Goal: Find specific page/section: Find specific page/section

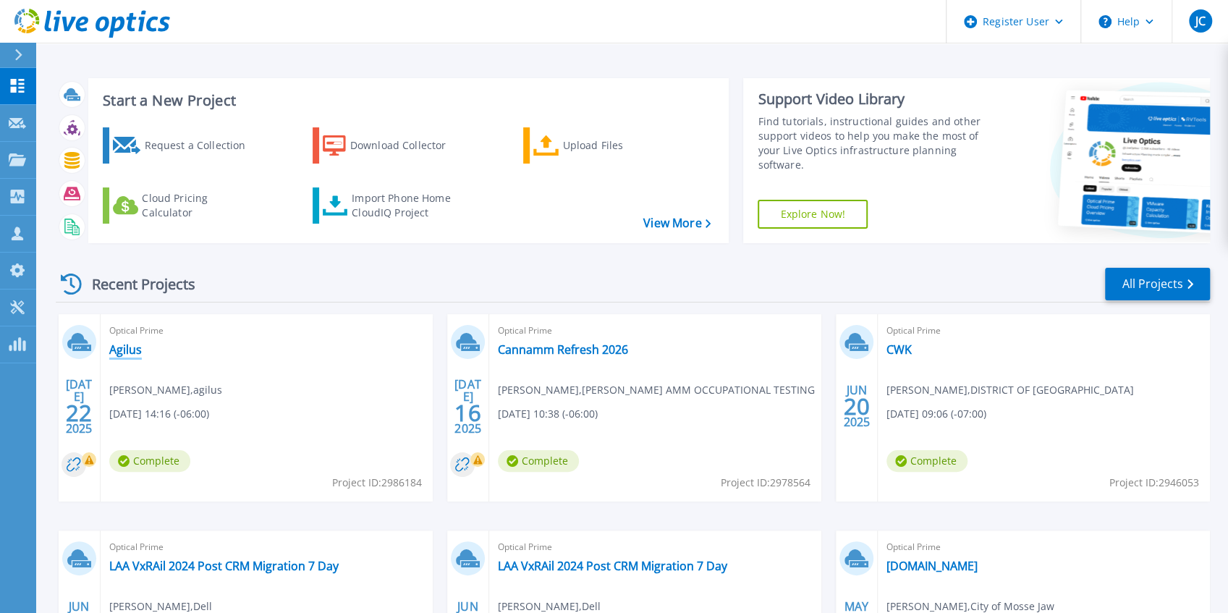
click at [122, 353] on link "Agilus" at bounding box center [125, 349] width 33 height 14
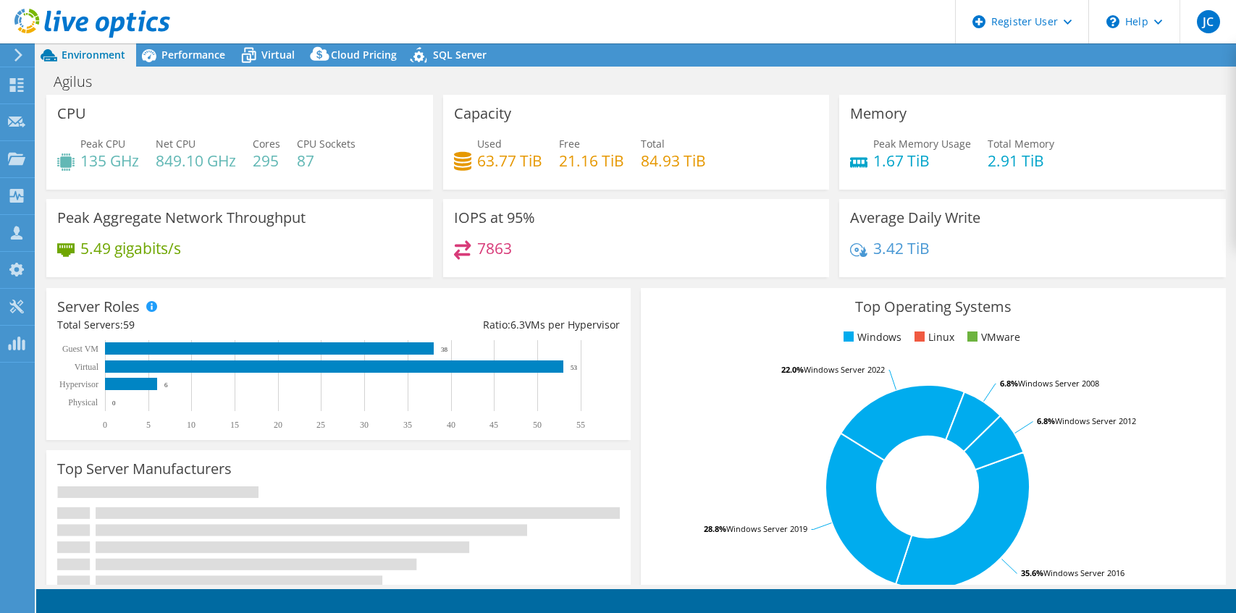
select select "USD"
click at [193, 54] on span "Performance" at bounding box center [193, 55] width 64 height 14
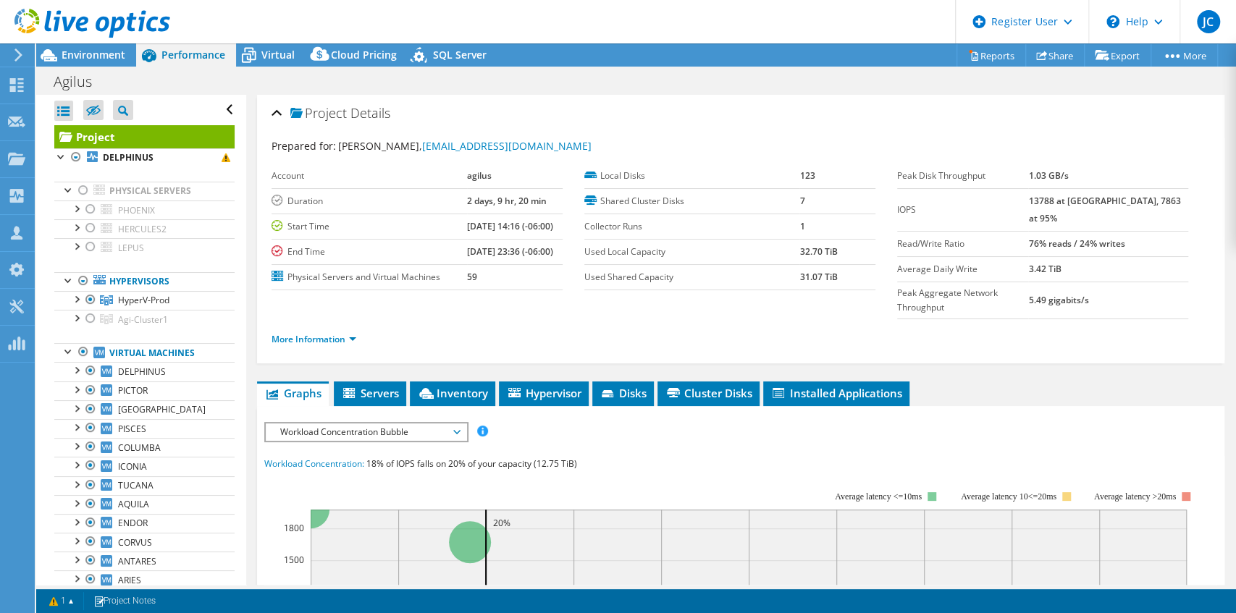
drag, startPoint x: 107, startPoint y: 48, endPoint x: 151, endPoint y: 57, distance: 44.4
click at [107, 48] on div at bounding box center [85, 24] width 170 height 48
click at [125, 64] on div "Environment" at bounding box center [86, 54] width 100 height 23
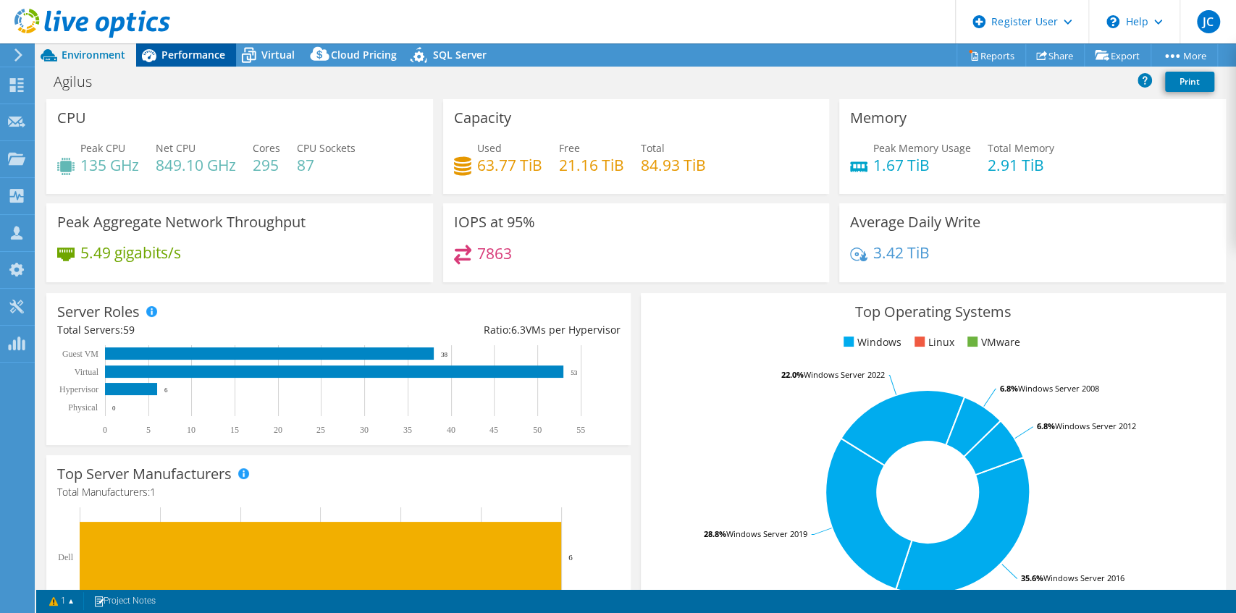
click at [187, 48] on span "Performance" at bounding box center [193, 55] width 64 height 14
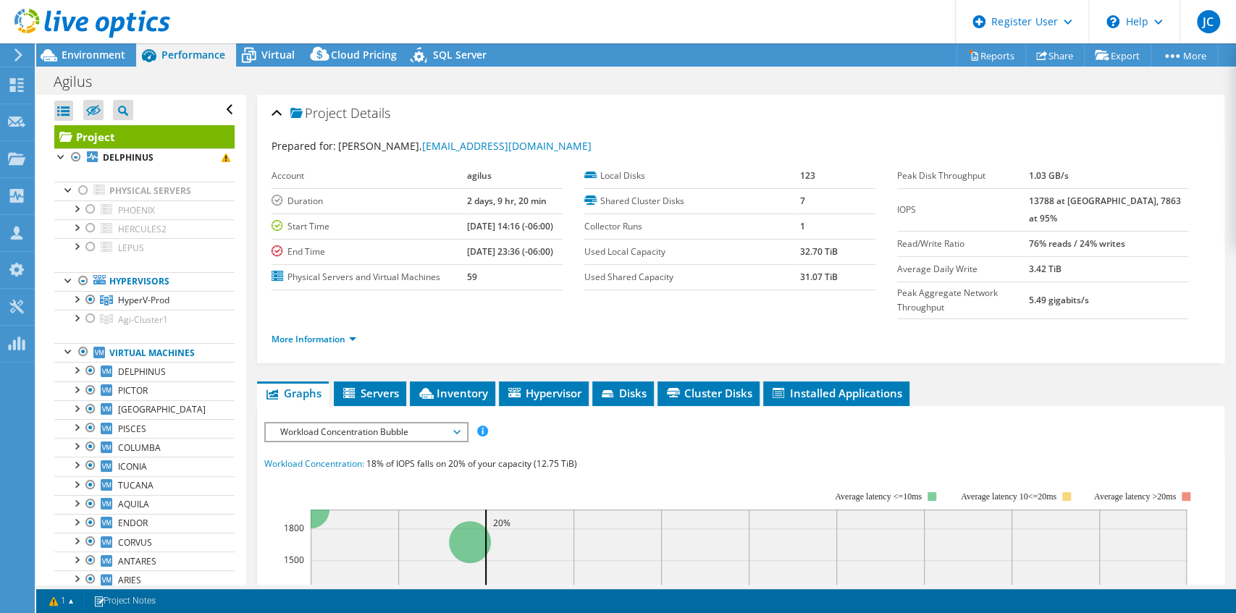
click at [387, 423] on span "Workload Concentration Bubble" at bounding box center [366, 431] width 186 height 17
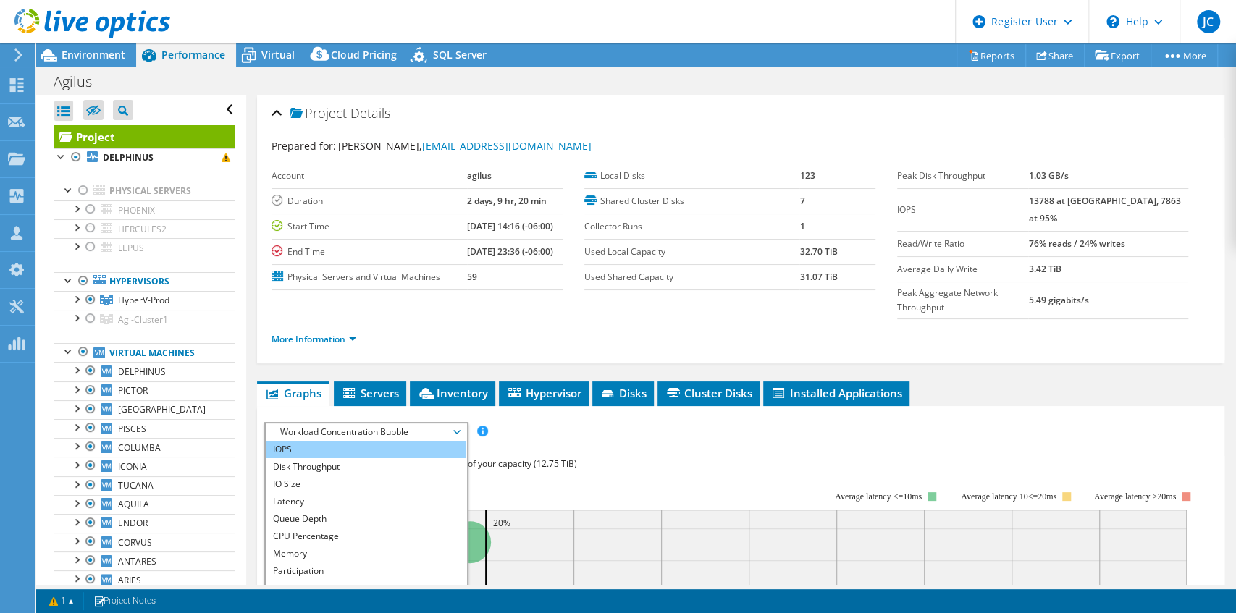
click at [295, 441] on li "IOPS" at bounding box center [366, 449] width 201 height 17
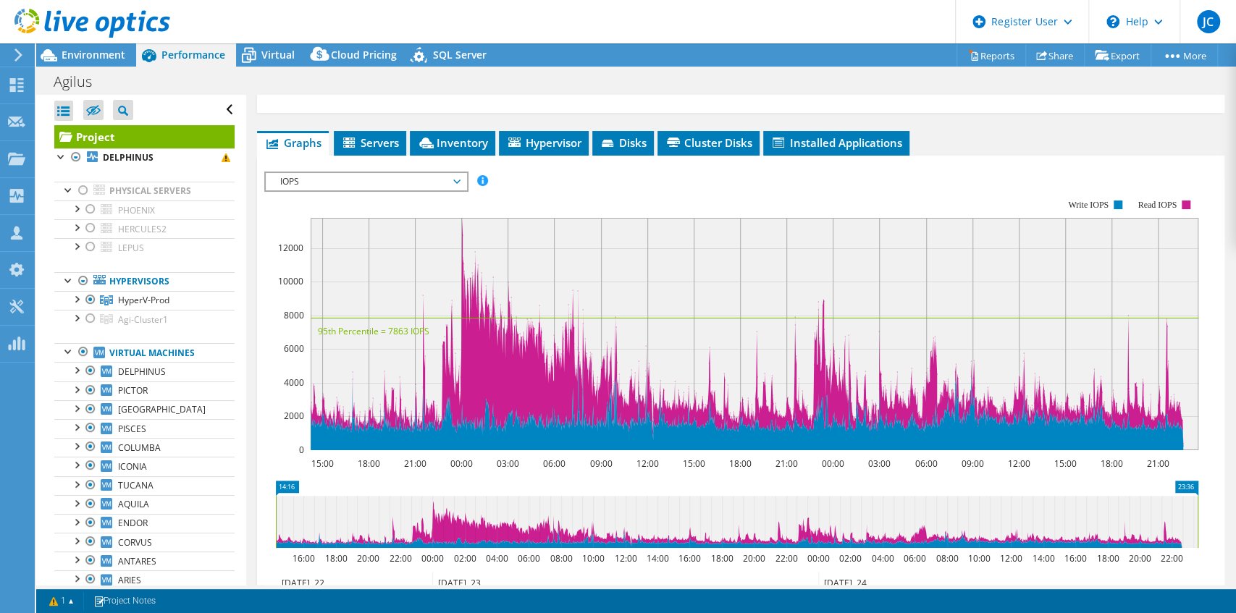
scroll to position [241, 0]
